Goal: Go to known website: Access a specific website the user already knows

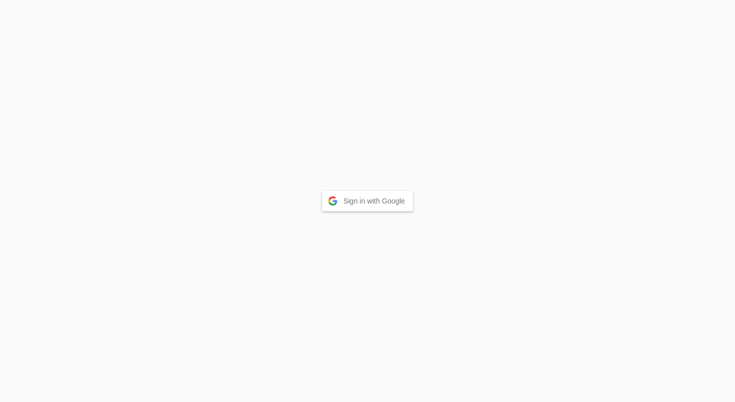
click at [401, 202] on button "Sign in with Google" at bounding box center [367, 201] width 91 height 20
